Goal: Transaction & Acquisition: Purchase product/service

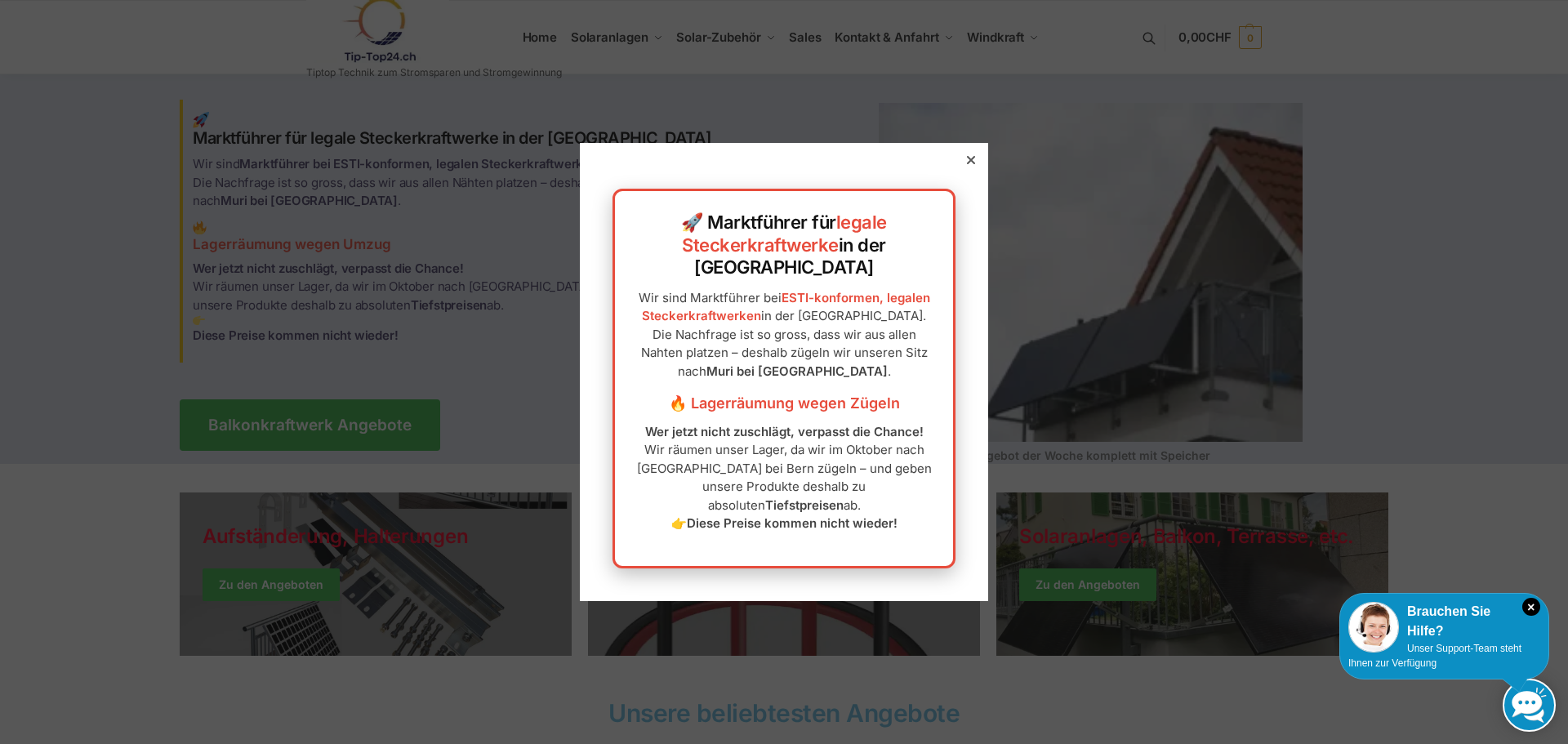
click at [967, 164] on icon at bounding box center [971, 160] width 8 height 8
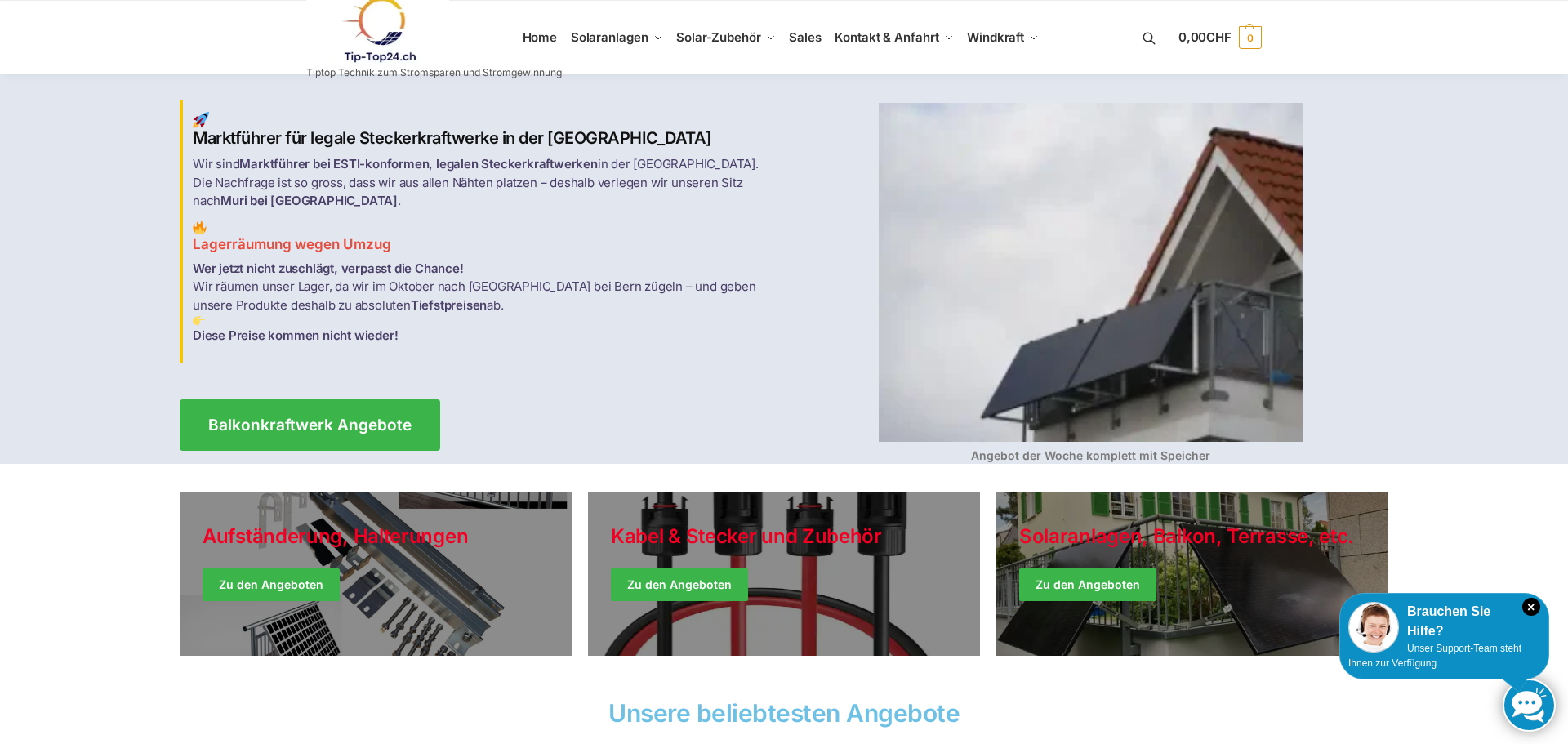
click at [967, 181] on icon at bounding box center [971, 177] width 8 height 8
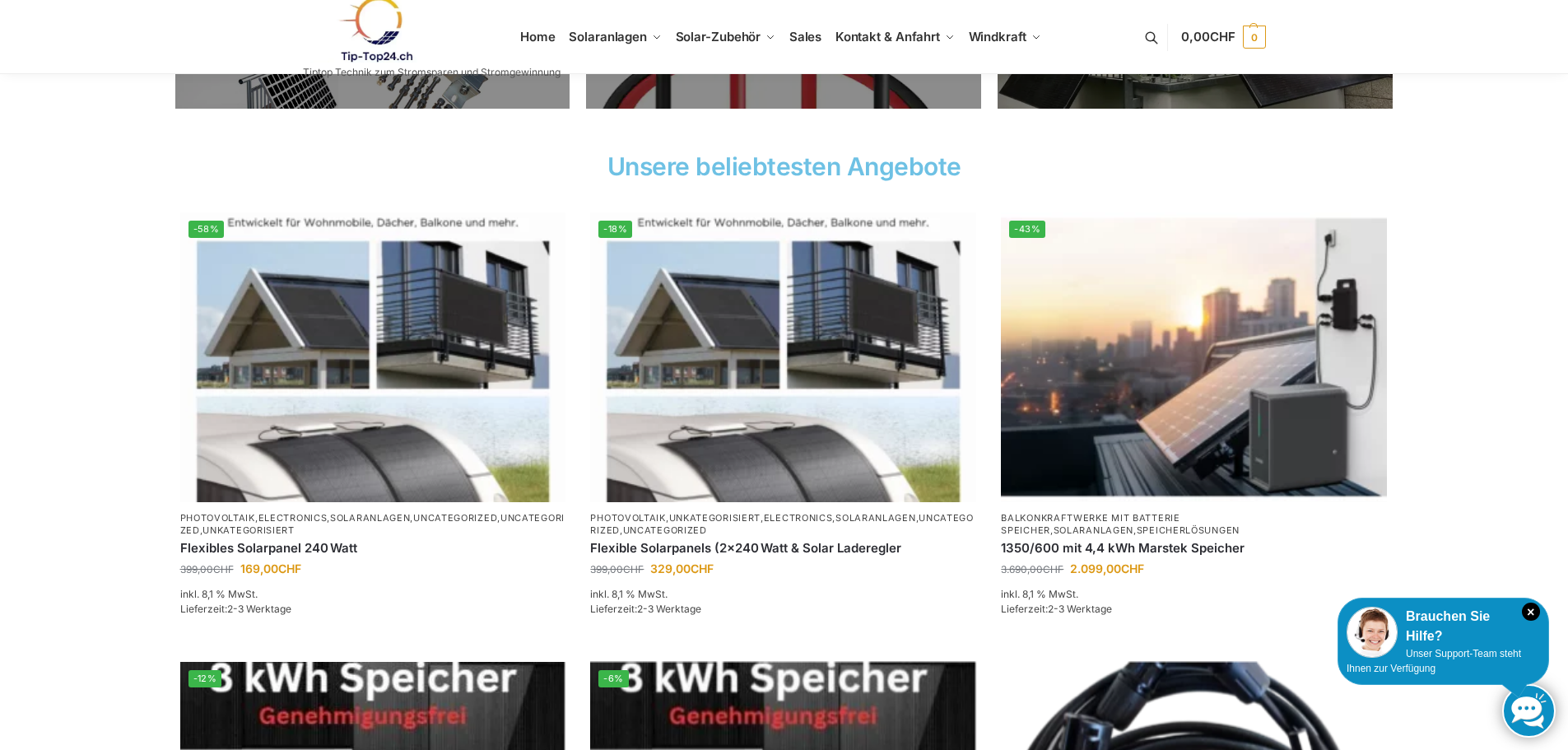
scroll to position [576, 0]
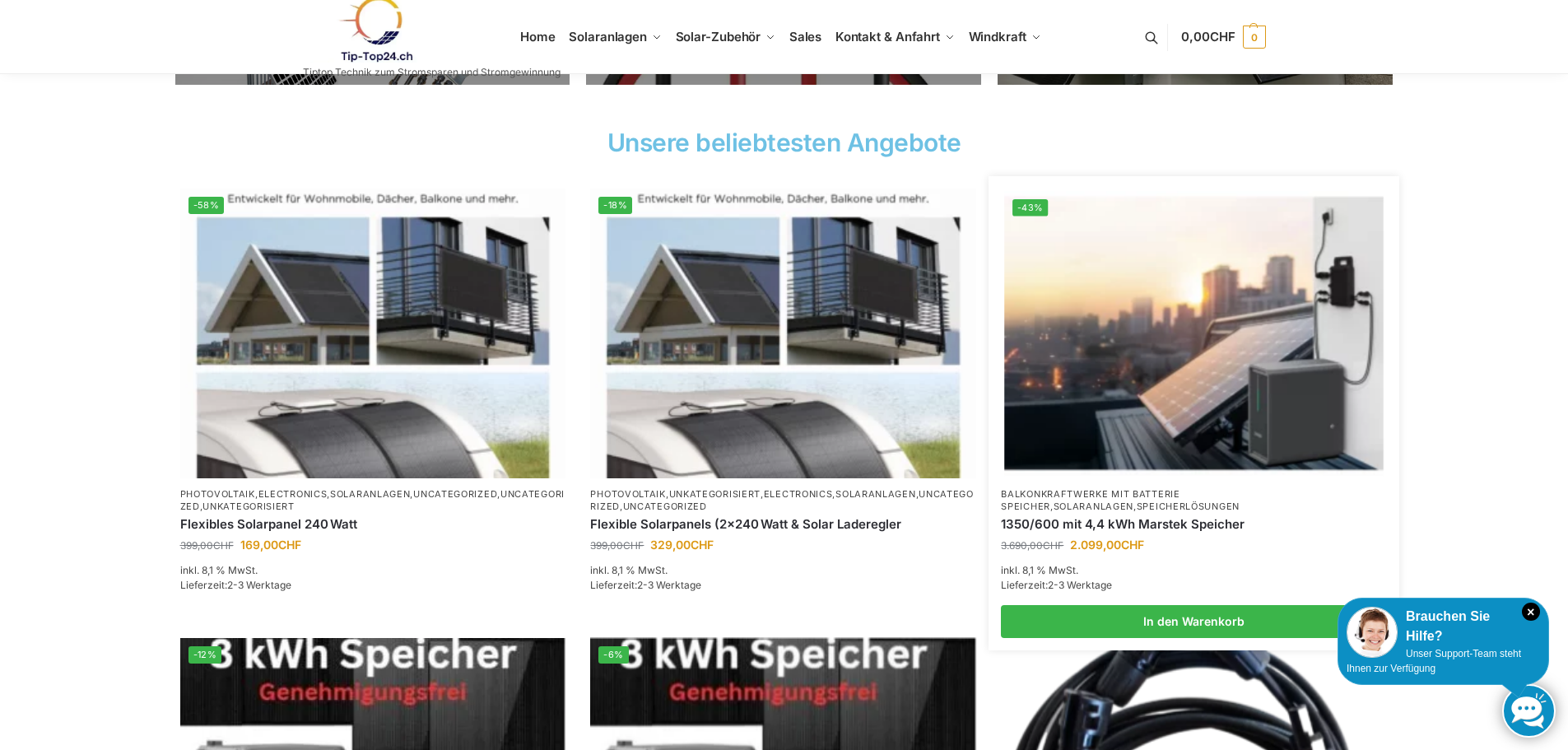
click at [1179, 493] on link "Balkonkraftwerke mit Batterie Speicher" at bounding box center [1090, 500] width 179 height 24
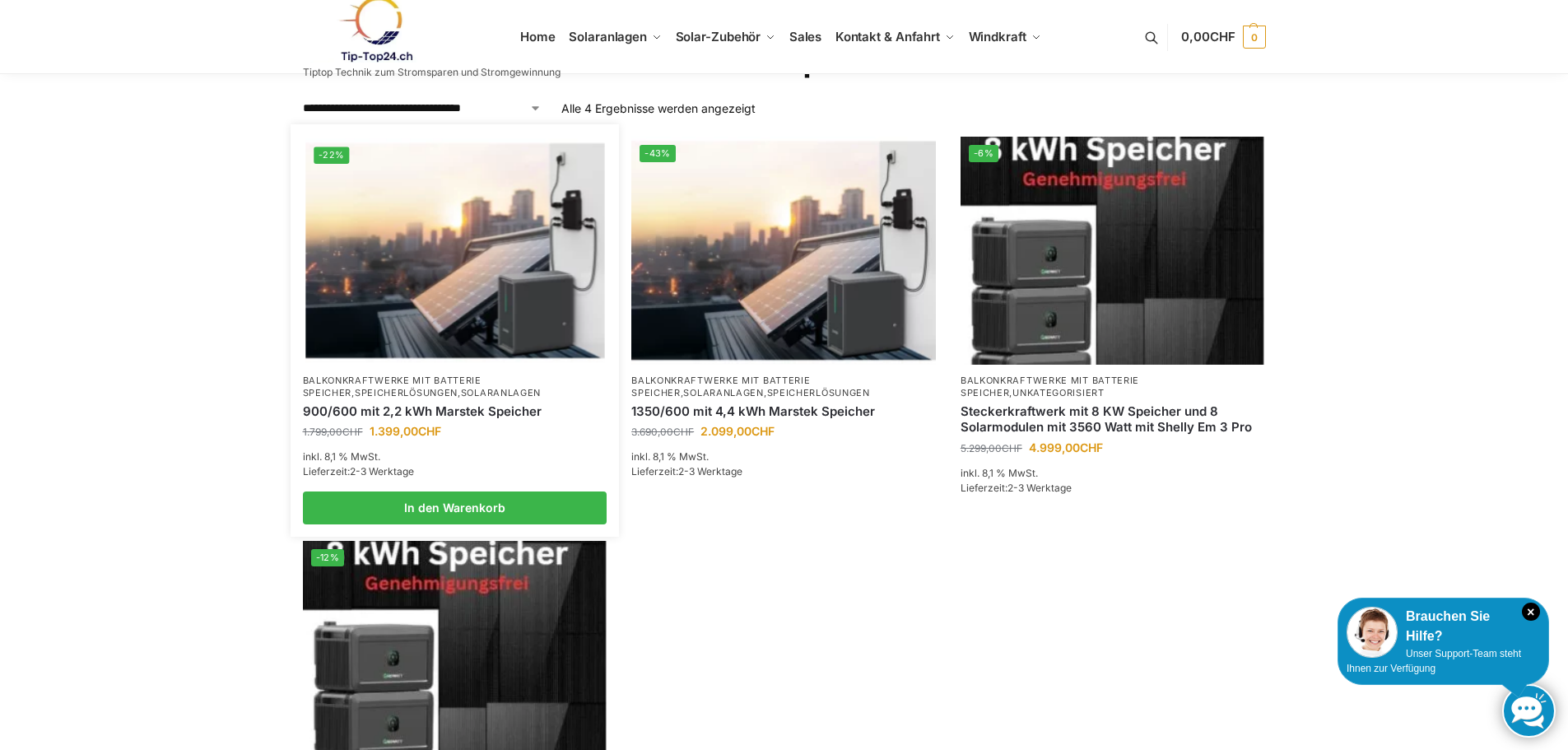
scroll to position [82, 0]
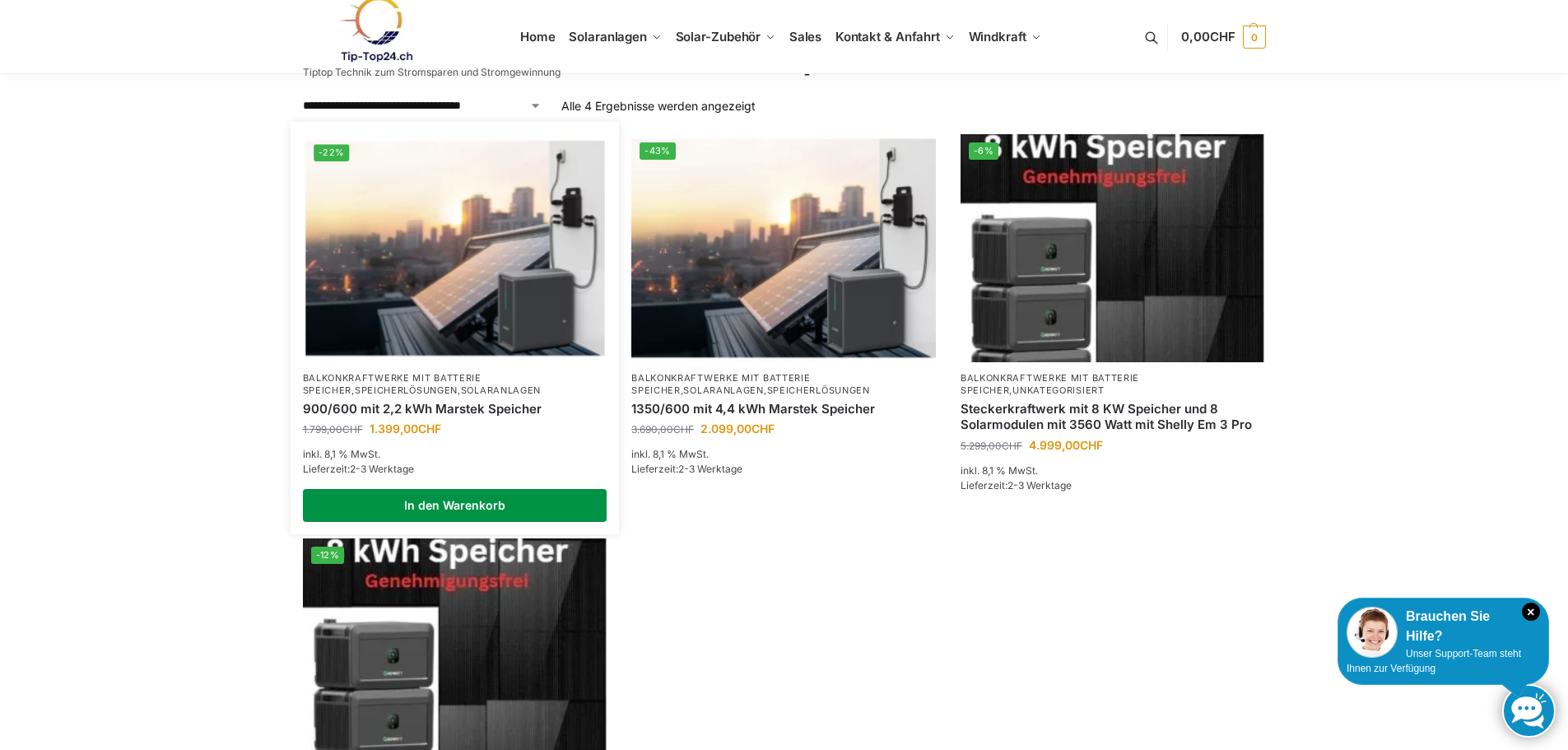
click at [479, 499] on link "In den Warenkorb" at bounding box center [455, 506] width 304 height 33
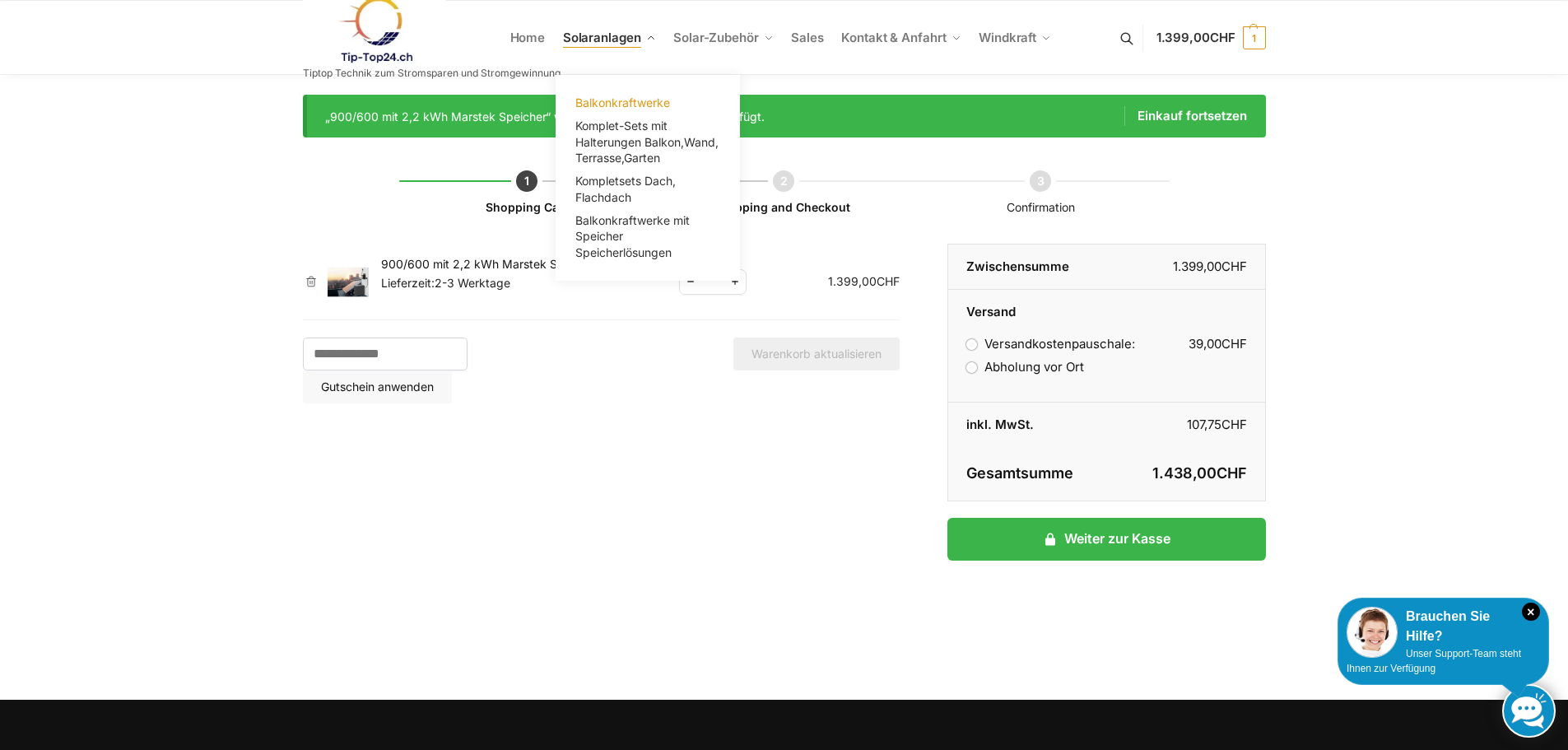
click at [620, 101] on span "Balkonkraftwerke" at bounding box center [623, 102] width 95 height 14
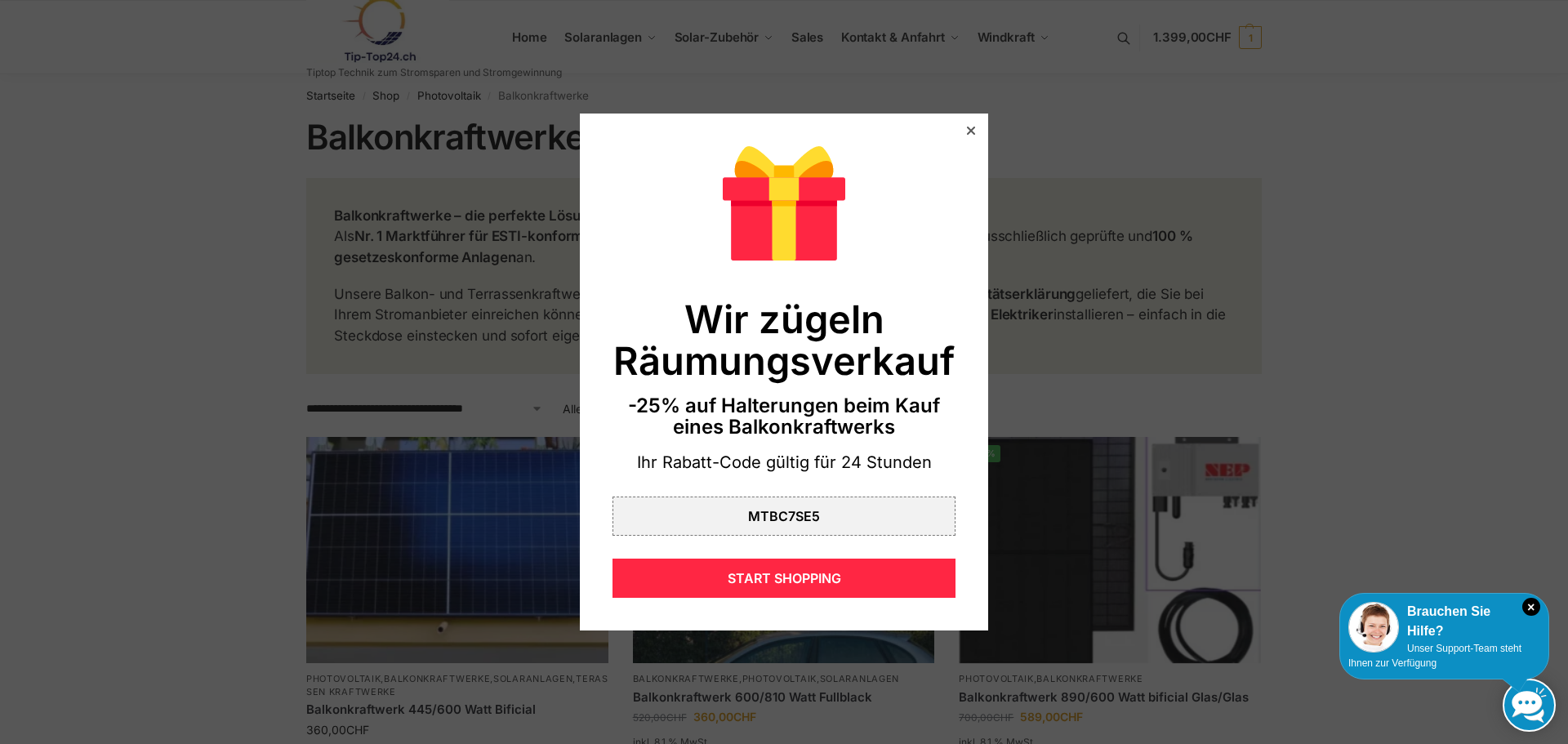
click at [967, 132] on icon at bounding box center [971, 130] width 8 height 8
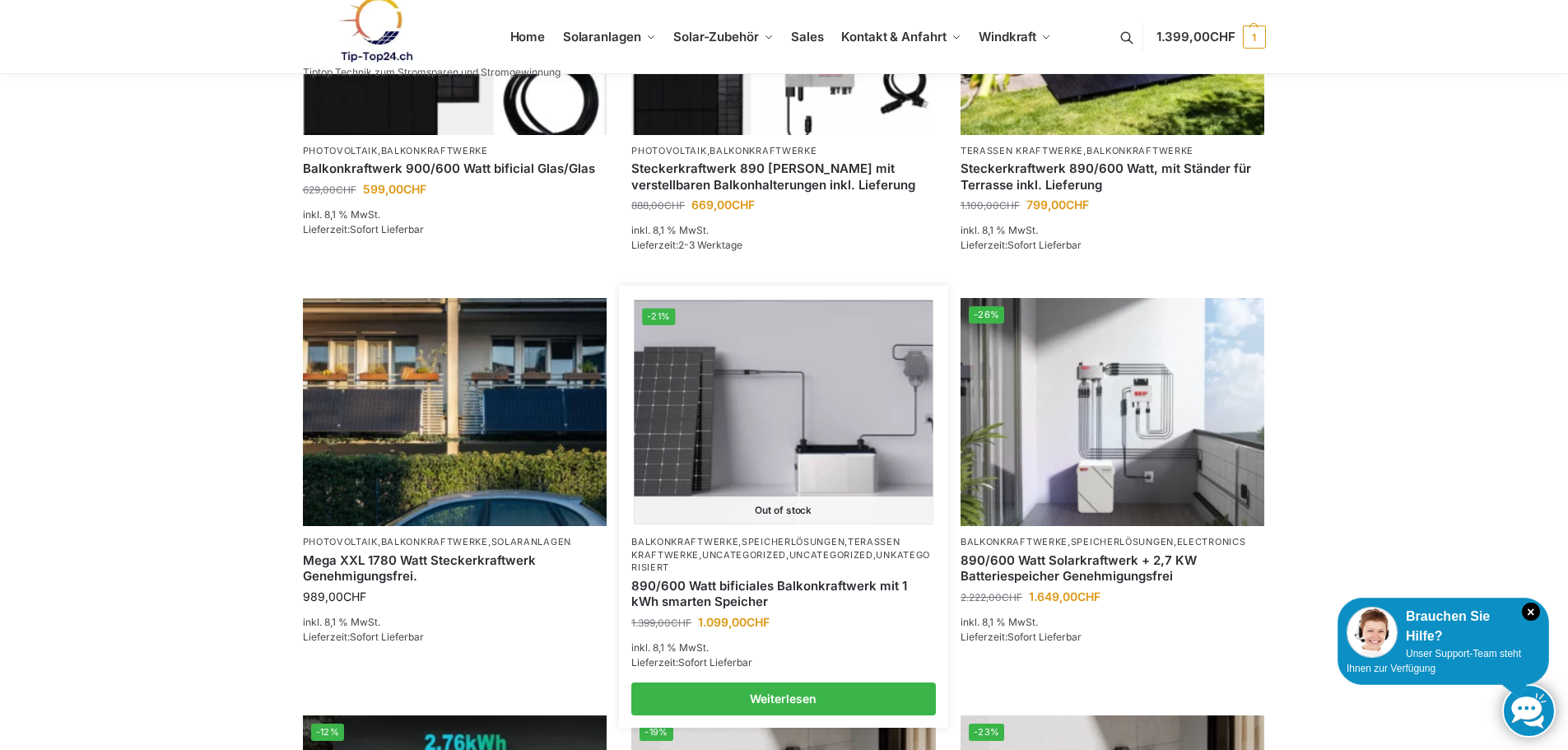
scroll to position [823, 0]
